Goal: Find specific page/section: Find specific page/section

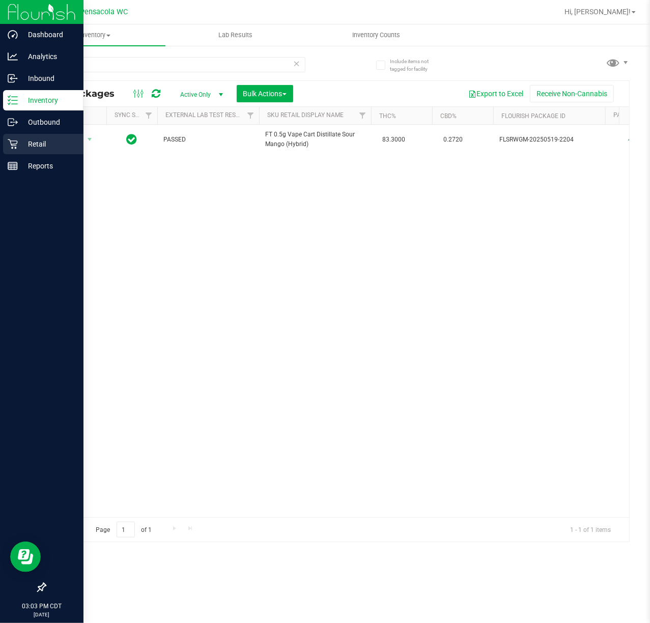
click at [13, 144] on icon at bounding box center [13, 144] width 10 height 10
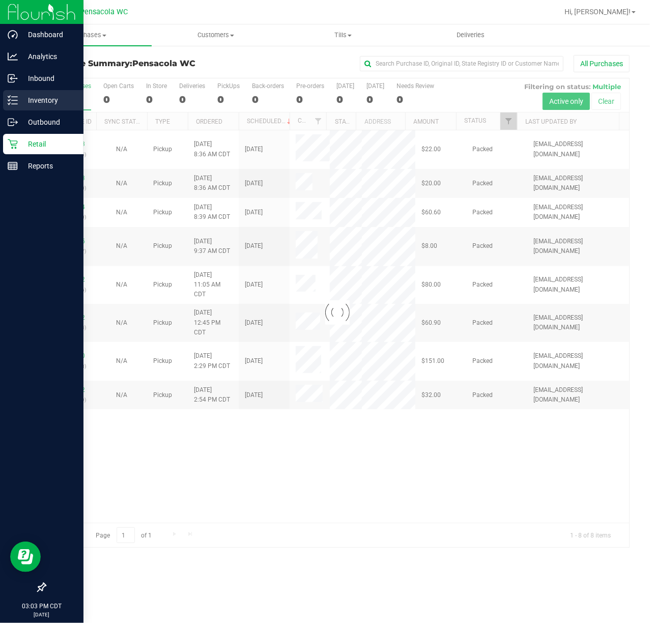
click at [36, 102] on p "Inventory" at bounding box center [48, 100] width 61 height 12
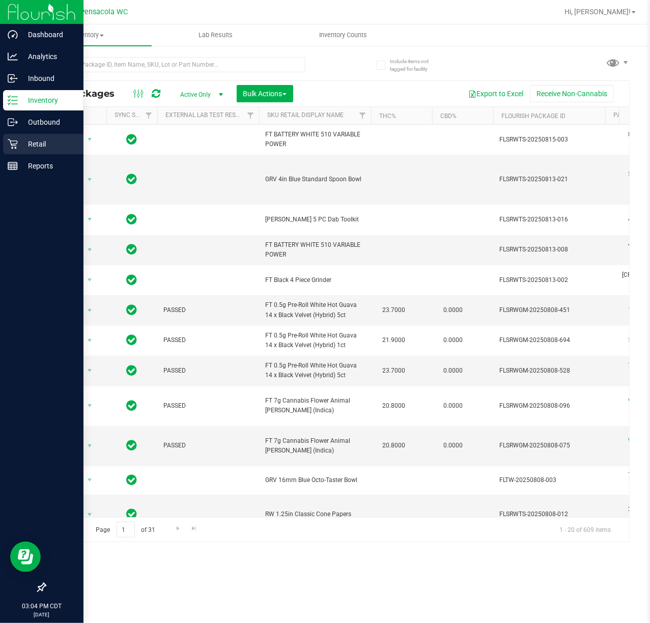
click at [41, 147] on p "Retail" at bounding box center [48, 144] width 61 height 12
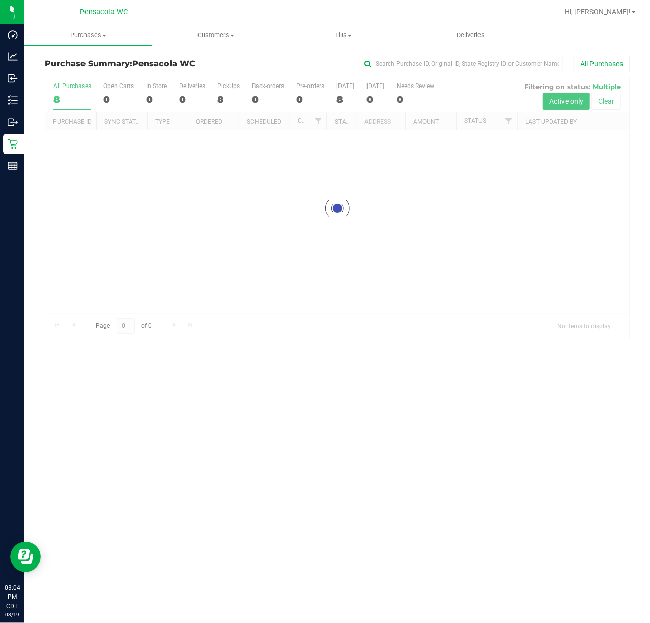
click at [347, 534] on div "Purchases Summary of purchases Fulfillment All purchases Customers All customer…" at bounding box center [337, 323] width 626 height 599
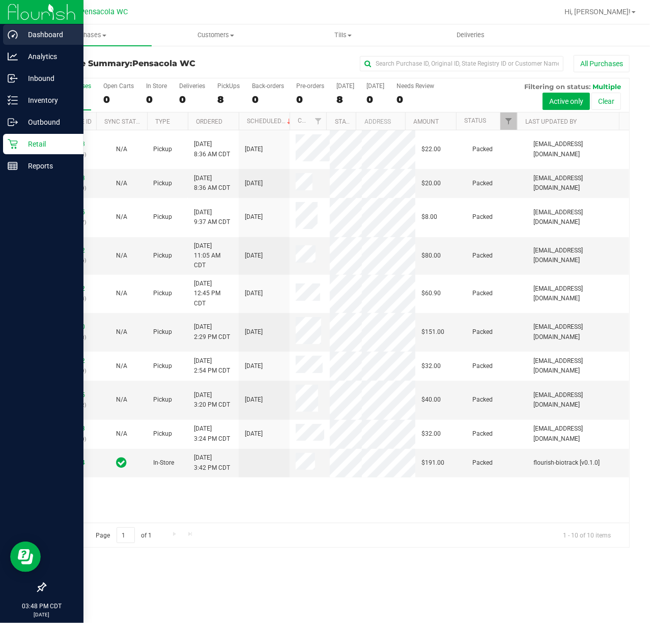
scroll to position [17, 0]
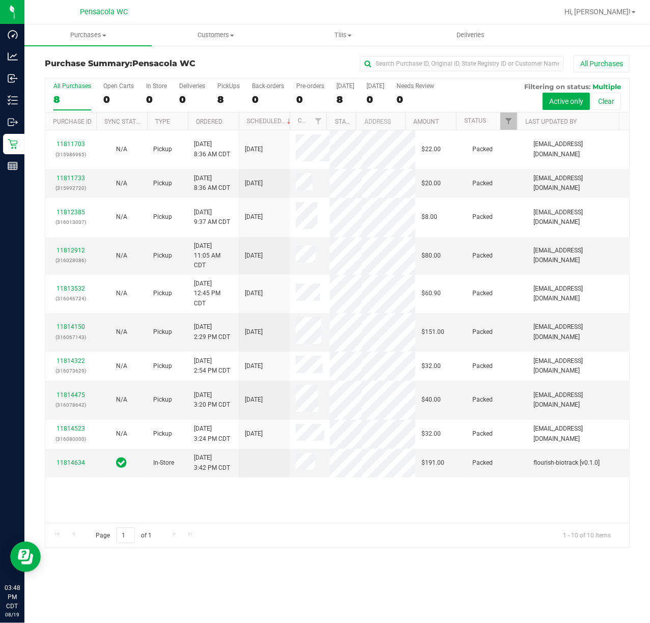
click at [280, 577] on div "Purchases Summary of purchases Fulfillment All purchases Customers All customer…" at bounding box center [337, 323] width 626 height 599
